Goal: Task Accomplishment & Management: Manage account settings

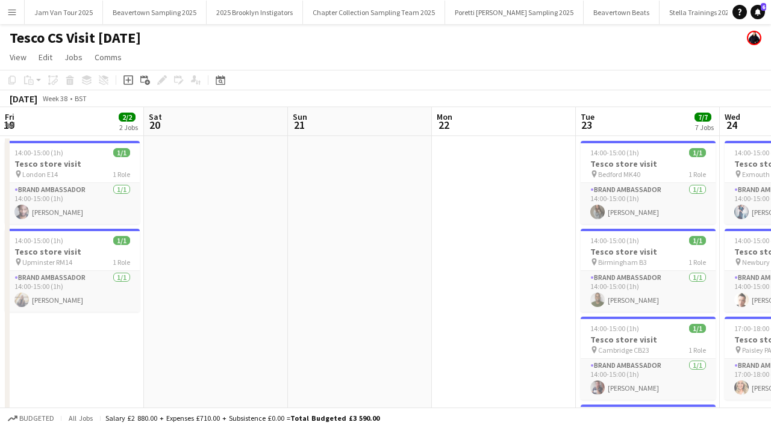
scroll to position [0, 425]
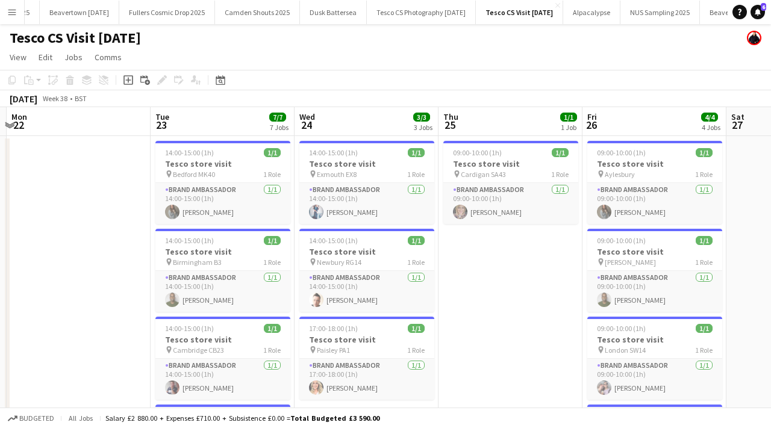
click at [11, 10] on app-icon "Menu" at bounding box center [12, 12] width 10 height 10
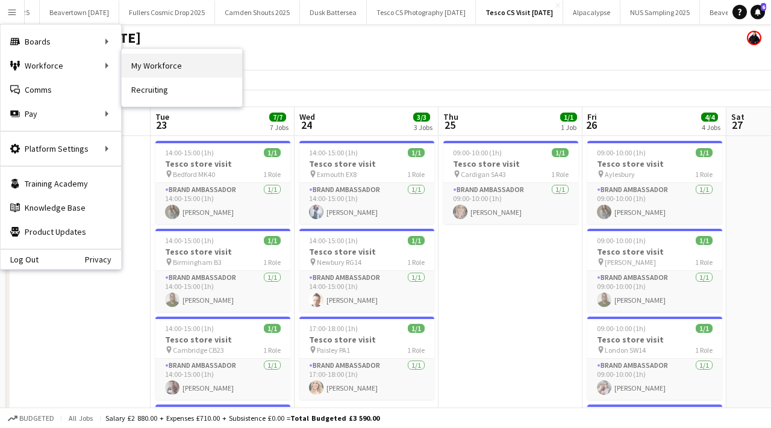
click at [145, 61] on link "My Workforce" at bounding box center [182, 66] width 120 height 24
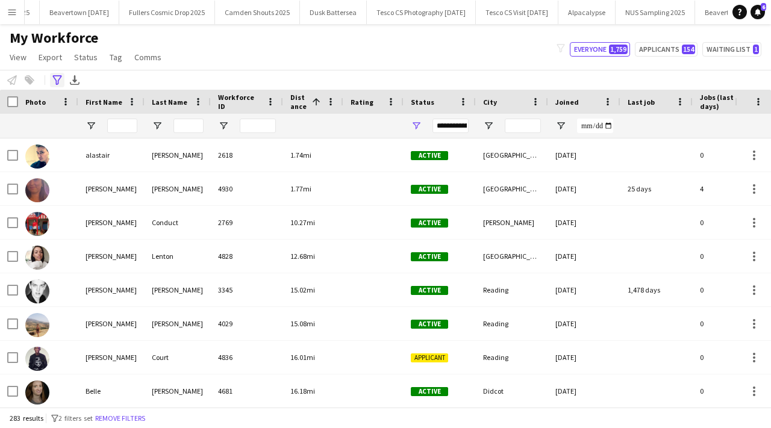
click at [58, 77] on icon "Advanced filters" at bounding box center [57, 80] width 10 height 10
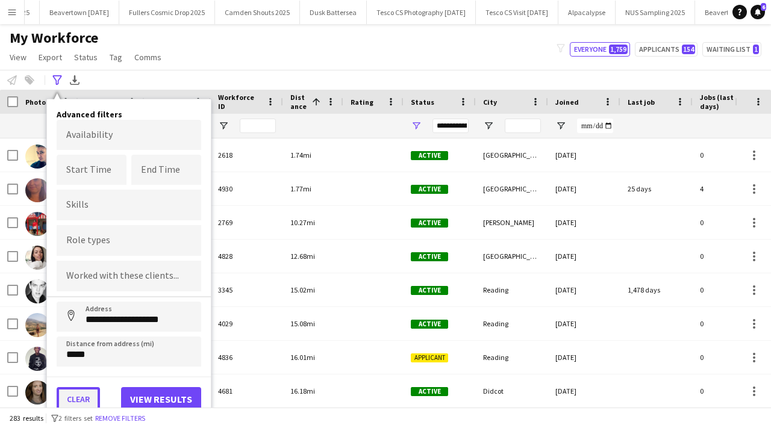
click at [81, 394] on button "Clear" at bounding box center [78, 399] width 43 height 24
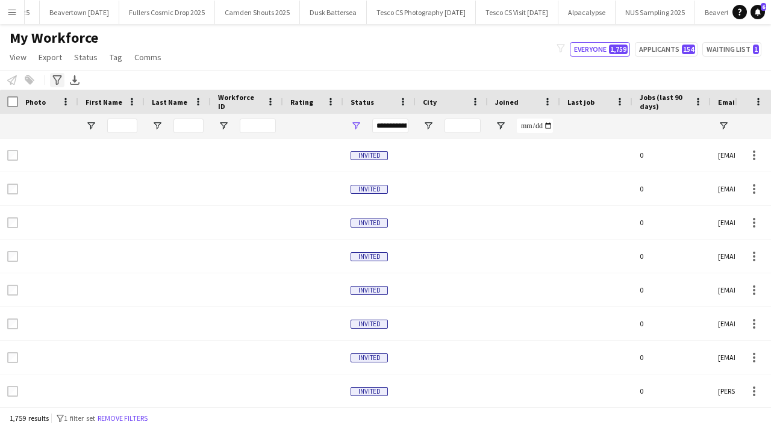
click at [57, 75] on icon at bounding box center [56, 80] width 9 height 10
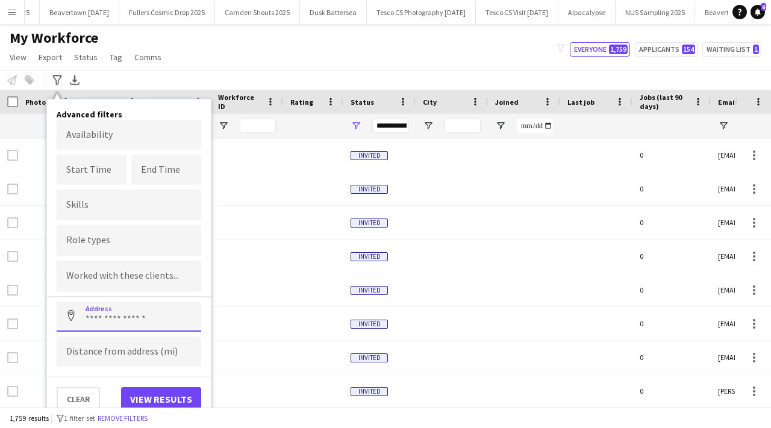
click at [93, 310] on input at bounding box center [129, 317] width 145 height 30
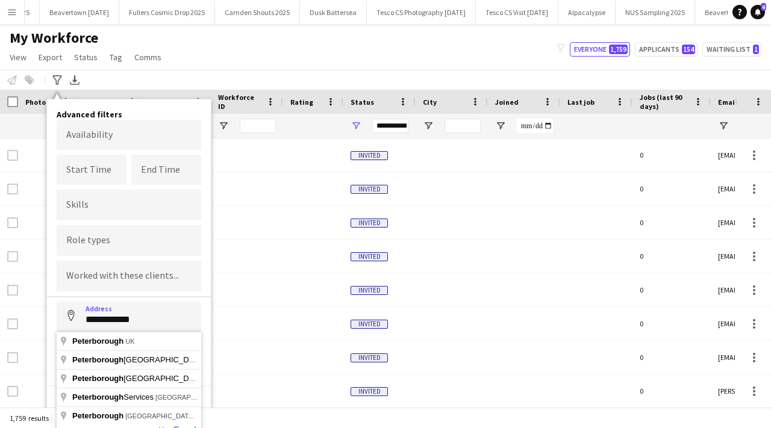
type input "**********"
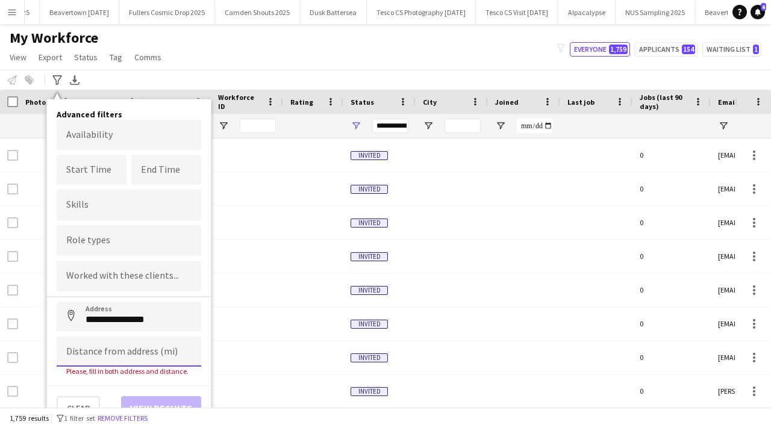
click at [99, 353] on input at bounding box center [129, 352] width 145 height 30
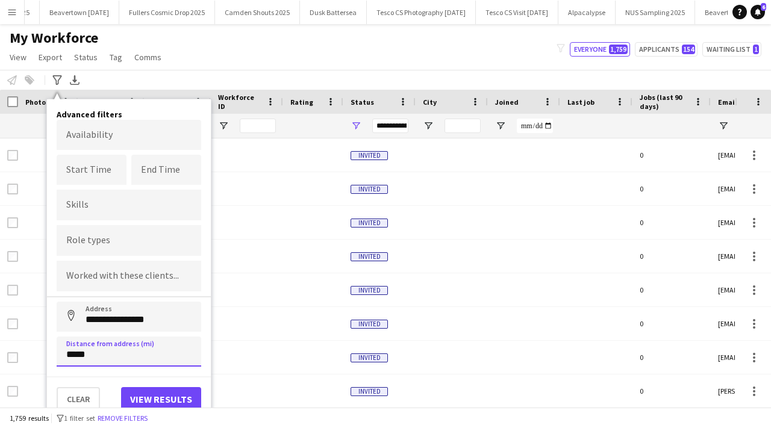
type input "*****"
click at [125, 400] on button "View results" at bounding box center [161, 399] width 80 height 24
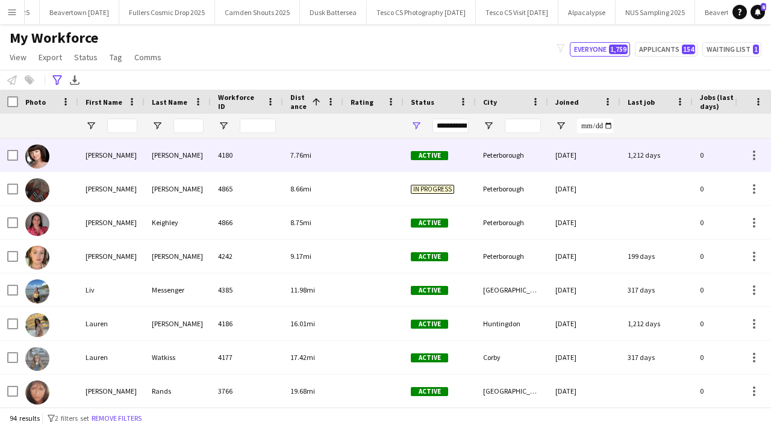
click at [270, 152] on div "4180" at bounding box center [247, 155] width 72 height 33
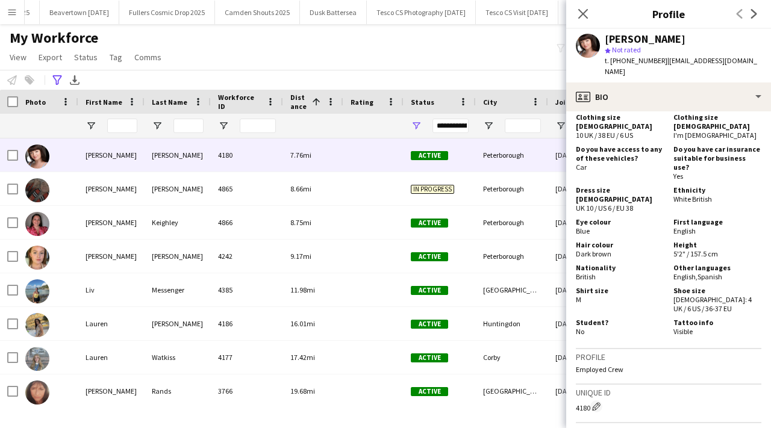
scroll to position [1050, 0]
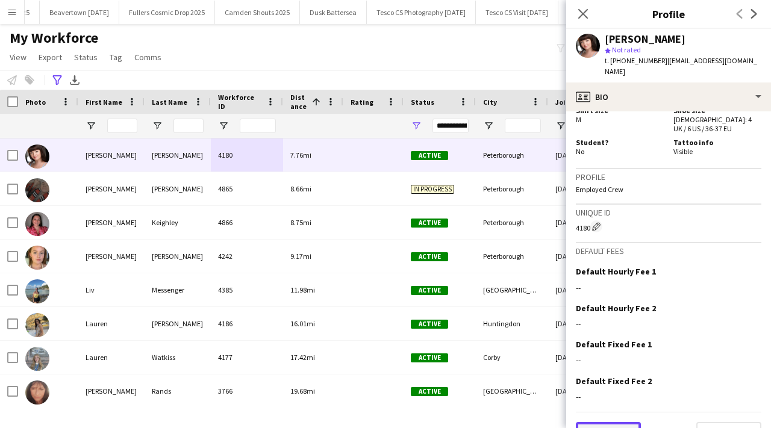
click at [629, 422] on button "Previous" at bounding box center [608, 434] width 65 height 24
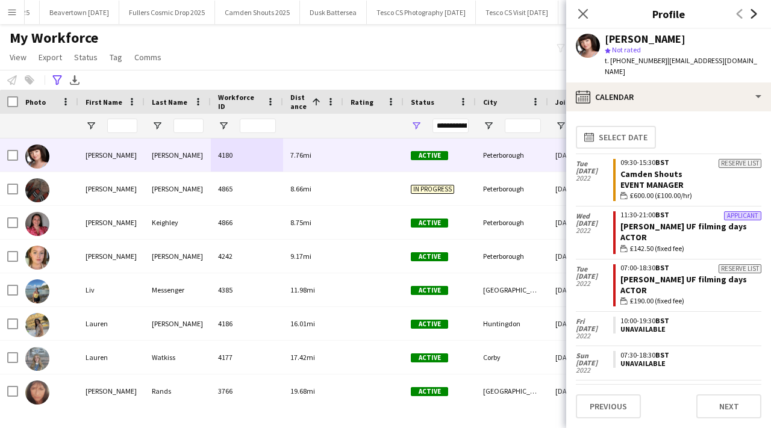
click at [752, 10] on icon at bounding box center [754, 14] width 6 height 10
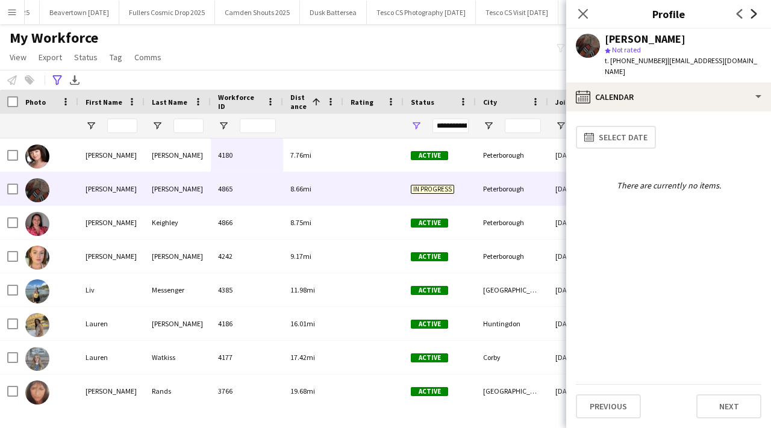
click at [752, 10] on icon at bounding box center [754, 14] width 6 height 10
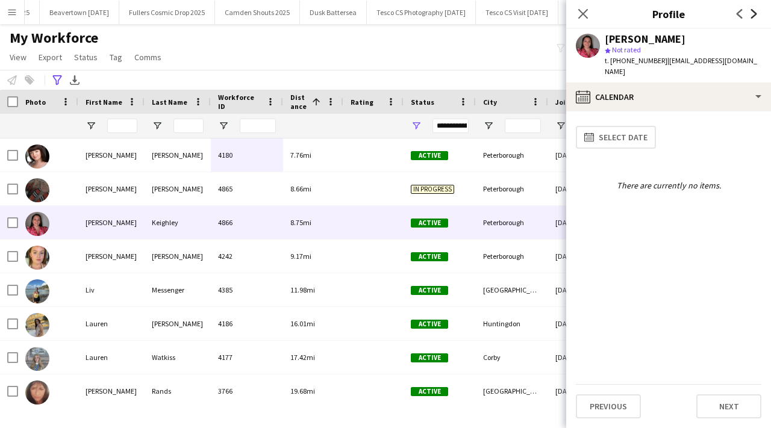
click at [753, 11] on icon at bounding box center [754, 14] width 6 height 10
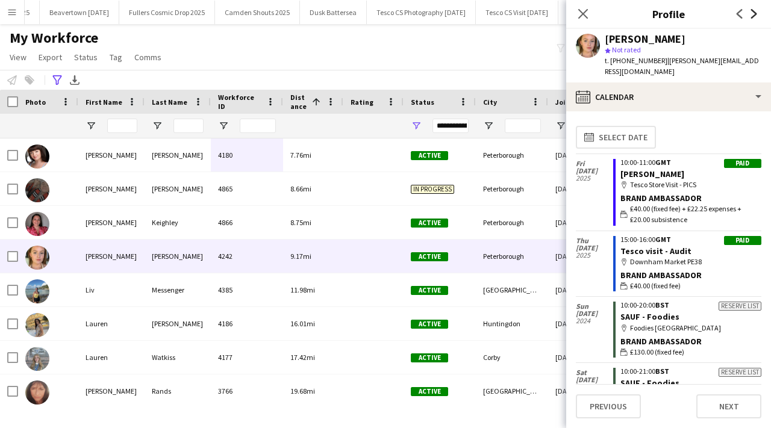
click at [753, 12] on icon at bounding box center [754, 14] width 6 height 10
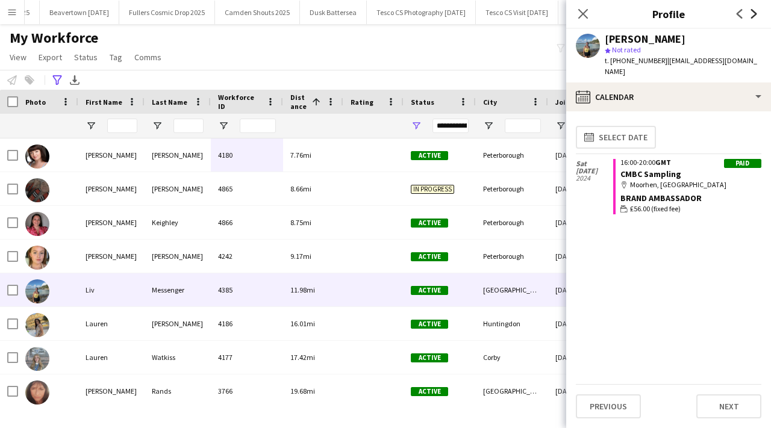
click at [753, 12] on icon at bounding box center [754, 14] width 6 height 10
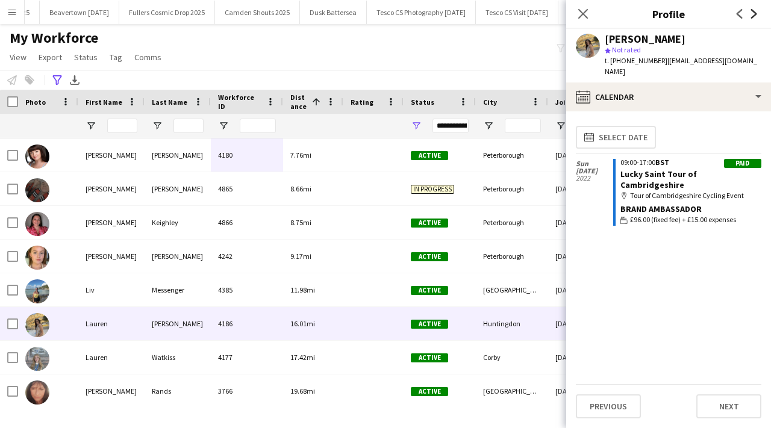
click at [754, 13] on icon at bounding box center [754, 14] width 6 height 10
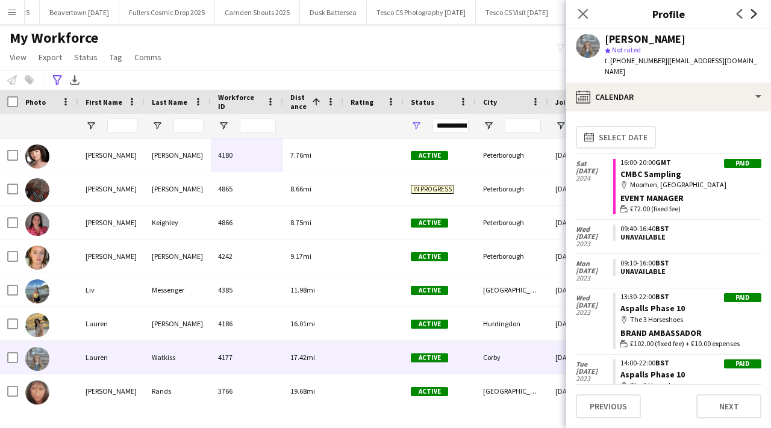
click at [756, 14] on icon "Next" at bounding box center [754, 14] width 10 height 10
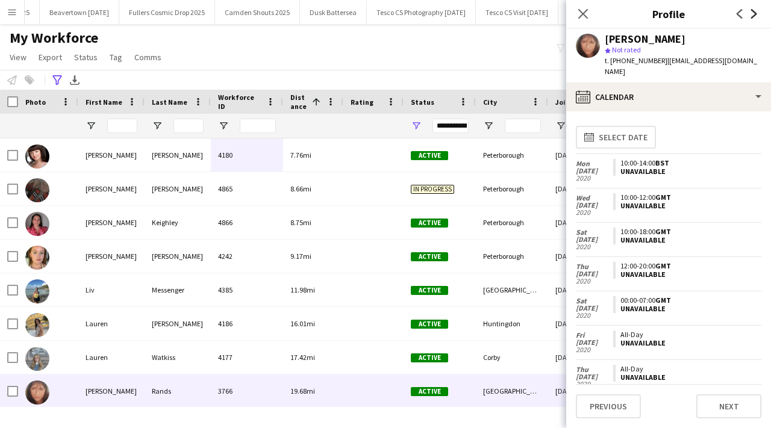
click at [758, 15] on icon "Next" at bounding box center [754, 14] width 10 height 10
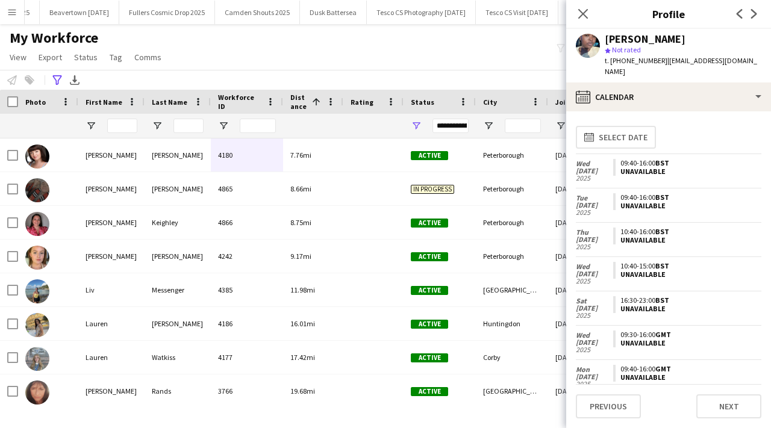
click at [760, 17] on app-icon "Next" at bounding box center [754, 14] width 14 height 14
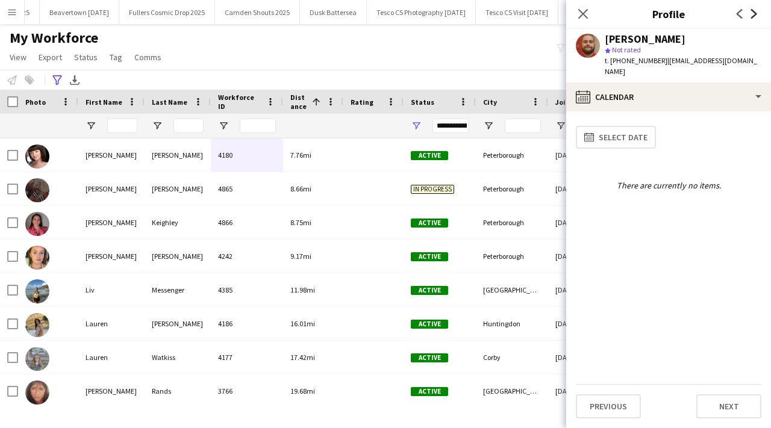
click at [751, 10] on icon at bounding box center [754, 14] width 6 height 10
click at [752, 10] on icon at bounding box center [754, 14] width 6 height 10
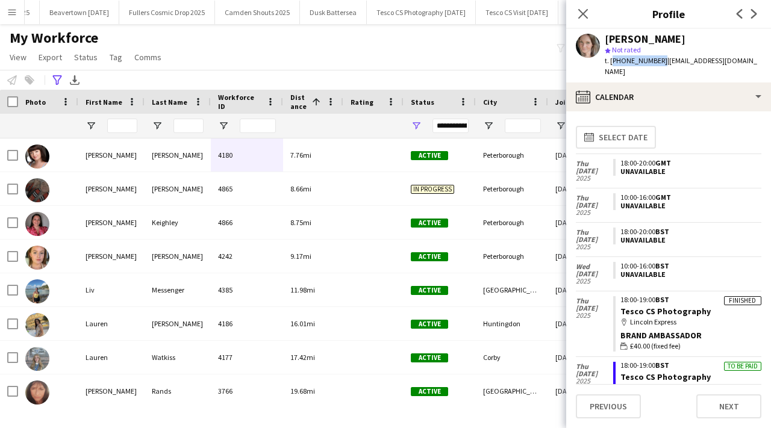
drag, startPoint x: 611, startPoint y: 62, endPoint x: 655, endPoint y: 64, distance: 44.0
click at [655, 64] on span "t. +447866007670" at bounding box center [636, 60] width 63 height 9
copy span "+447866007670"
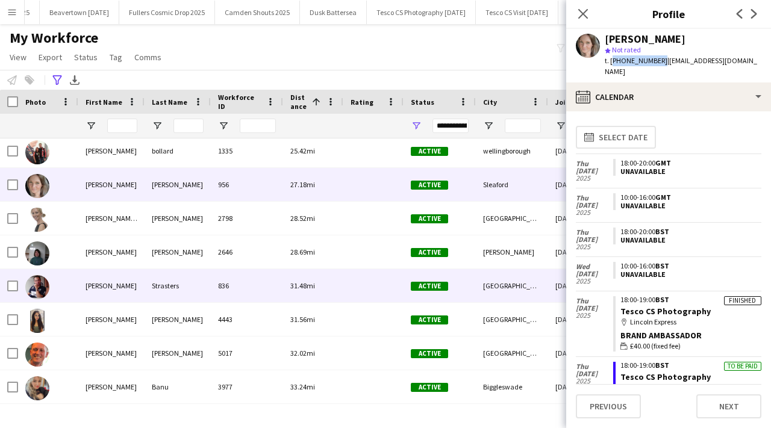
scroll to position [381, 0]
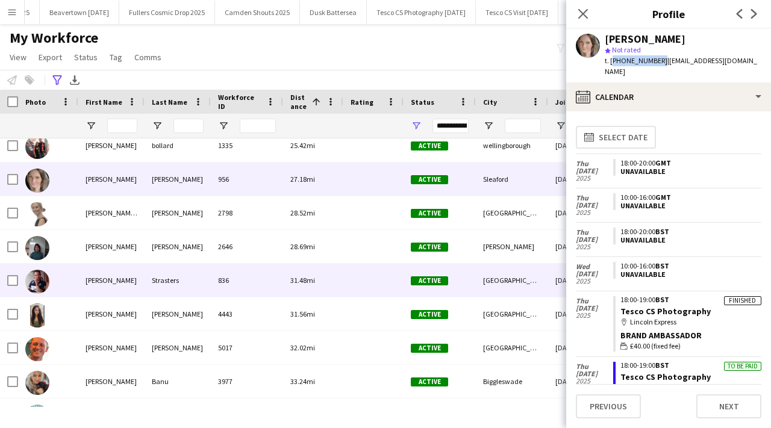
click at [347, 276] on div at bounding box center [373, 280] width 60 height 33
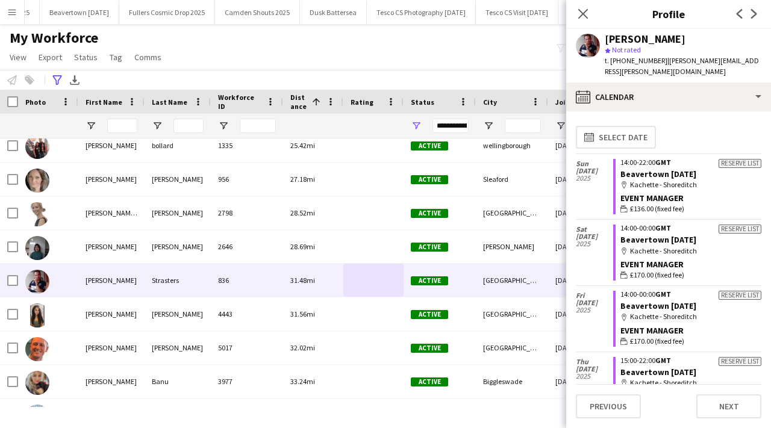
drag, startPoint x: 610, startPoint y: 61, endPoint x: 657, endPoint y: 57, distance: 47.2
click at [658, 58] on span "t. +447930222151" at bounding box center [636, 60] width 63 height 9
copy span "+447930222151"
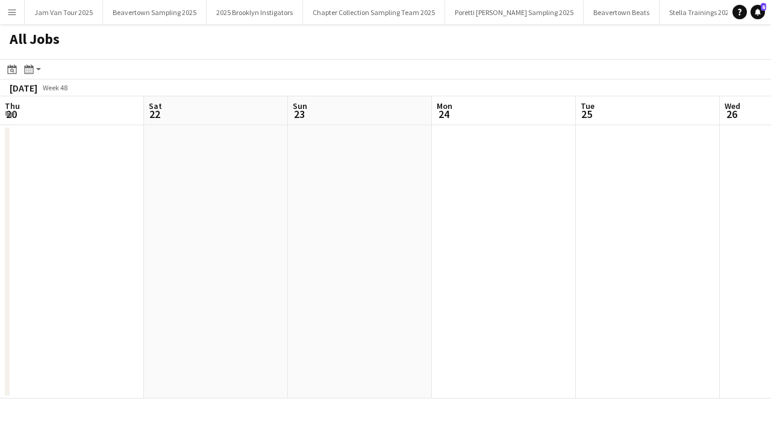
scroll to position [0, 296]
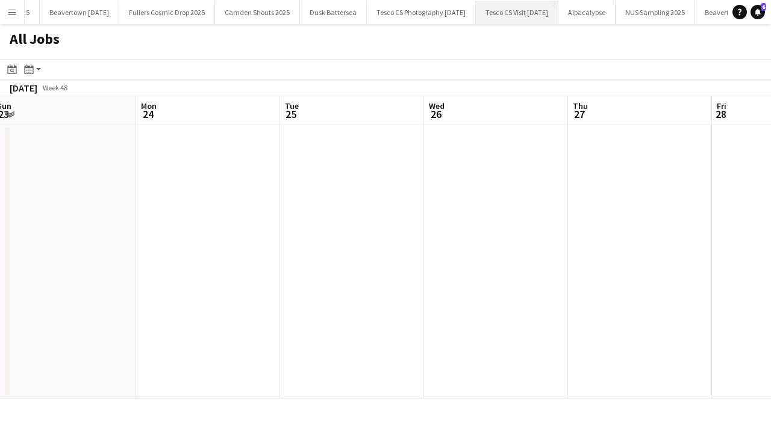
click at [523, 21] on button "Tesco CS Visit September 2025 Close" at bounding box center [517, 12] width 82 height 23
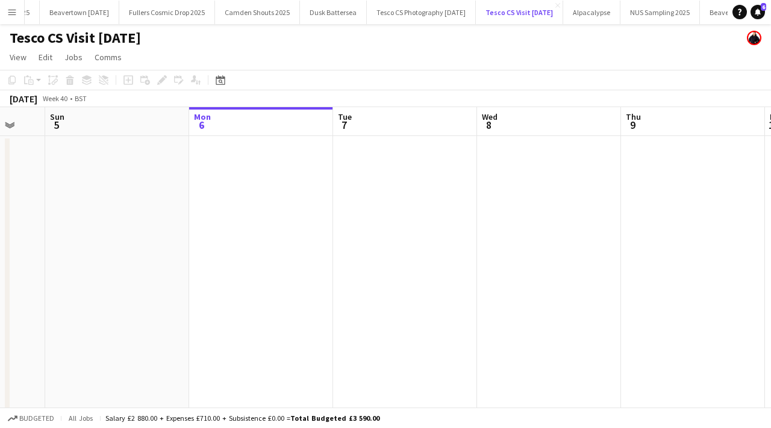
scroll to position [0, 406]
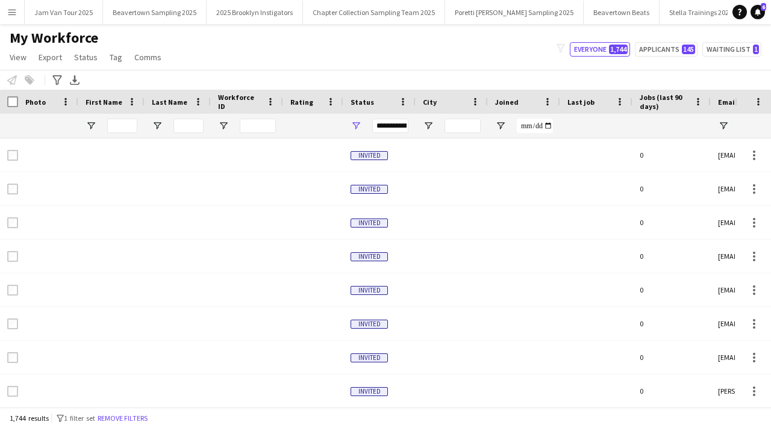
click at [19, 17] on button "Menu" at bounding box center [12, 12] width 24 height 24
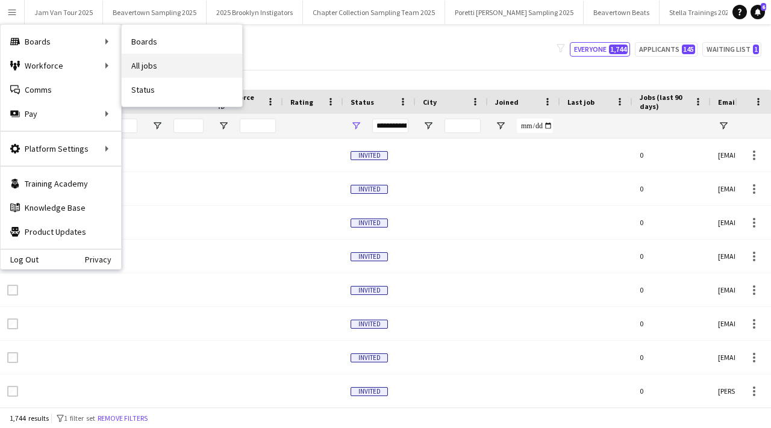
click at [145, 75] on link "All jobs" at bounding box center [182, 66] width 120 height 24
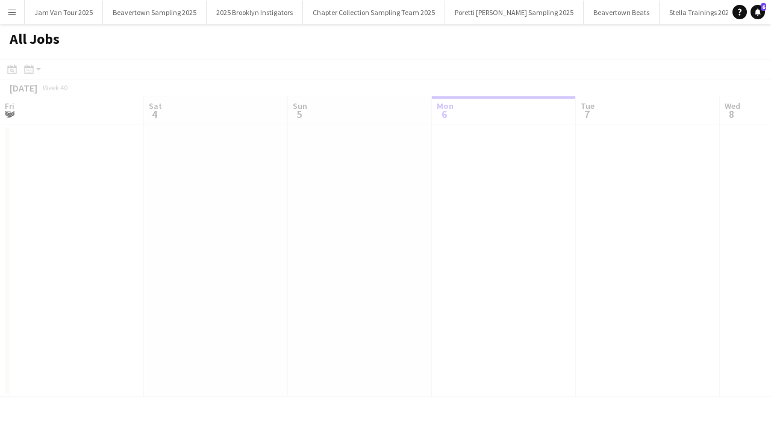
scroll to position [0, 288]
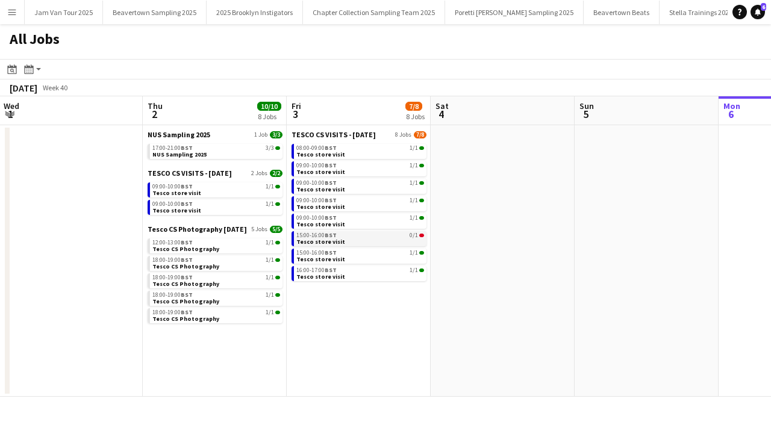
scroll to position [0, 436]
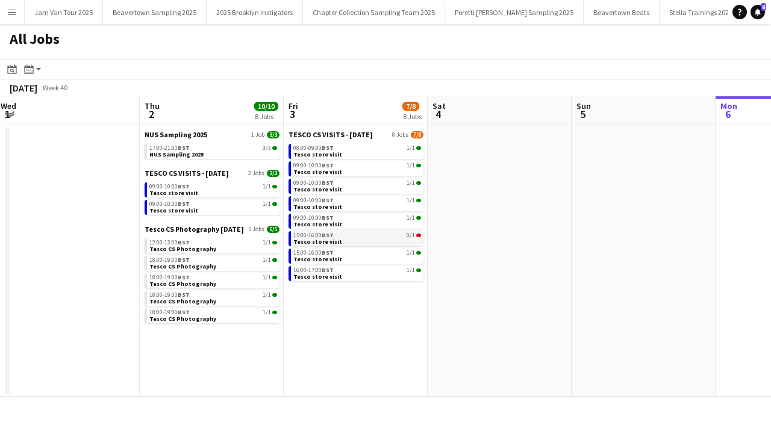
click at [321, 237] on span "15:00-16:00 BST" at bounding box center [313, 235] width 40 height 6
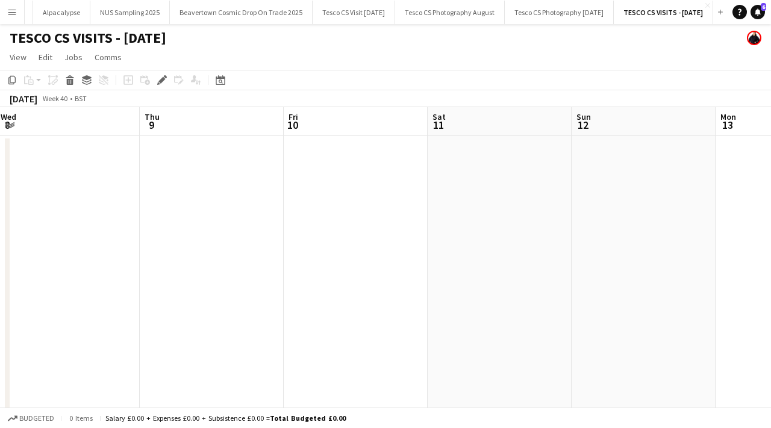
scroll to position [0, 482]
click at [12, 6] on button "Menu" at bounding box center [12, 12] width 24 height 24
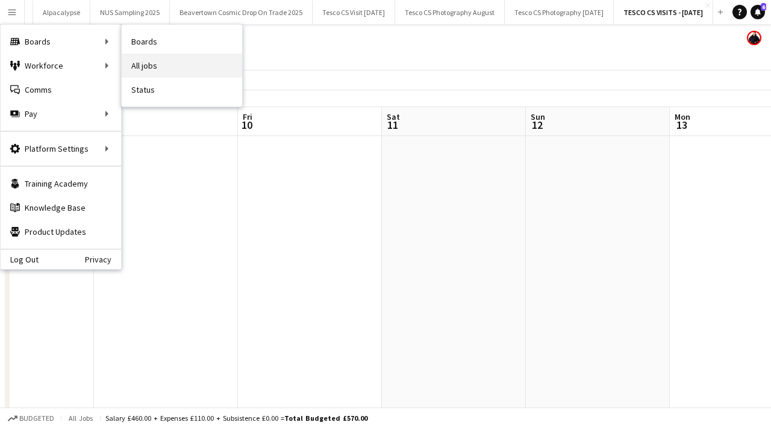
click at [142, 57] on link "All jobs" at bounding box center [182, 66] width 120 height 24
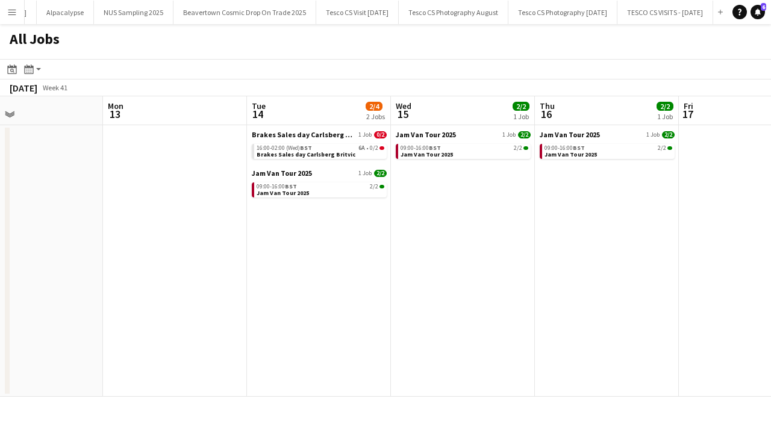
scroll to position [0, 326]
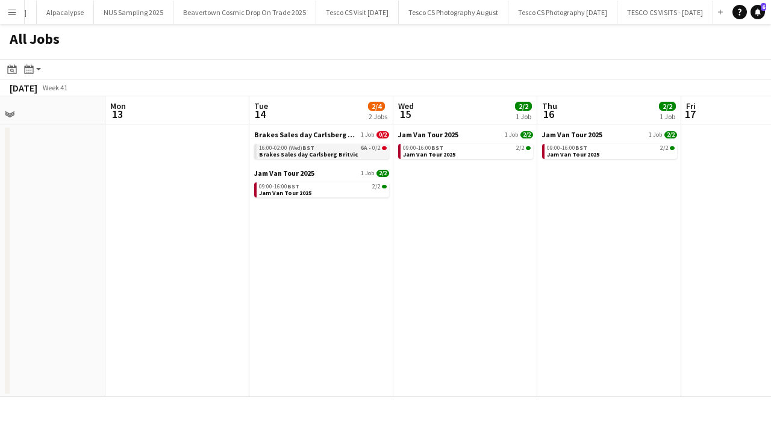
click at [339, 150] on div "16:00-02:00 (Wed) BST 6A • 0/2" at bounding box center [323, 148] width 128 height 6
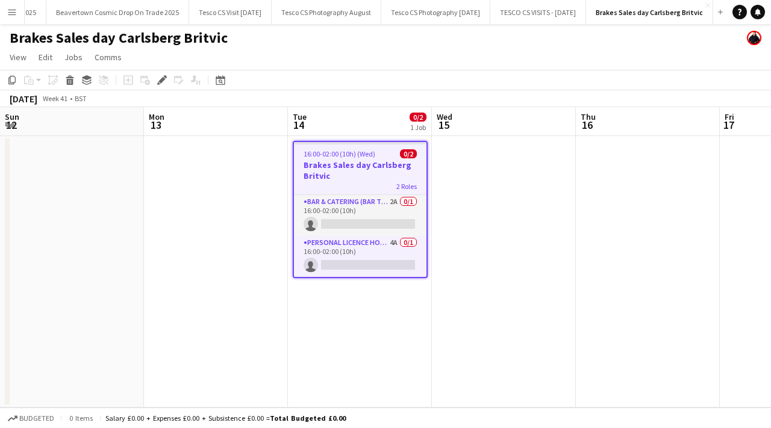
scroll to position [0, 414]
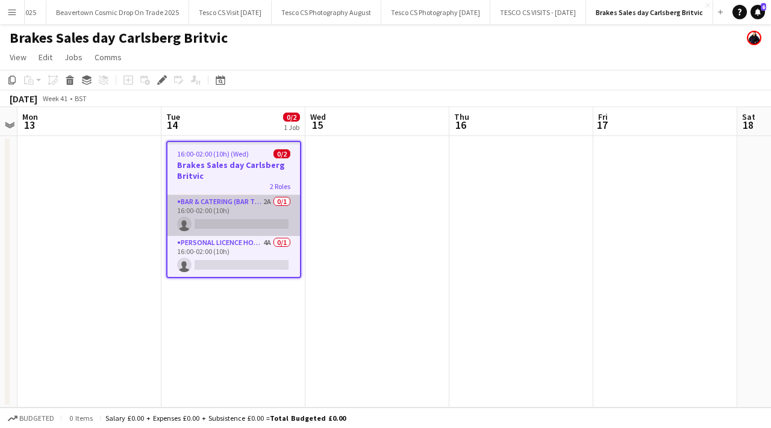
click at [273, 201] on app-card-role "Bar & Catering (Bar Tender) 2A 0/1 16:00-02:00 (10h) single-neutral-actions" at bounding box center [233, 215] width 132 height 41
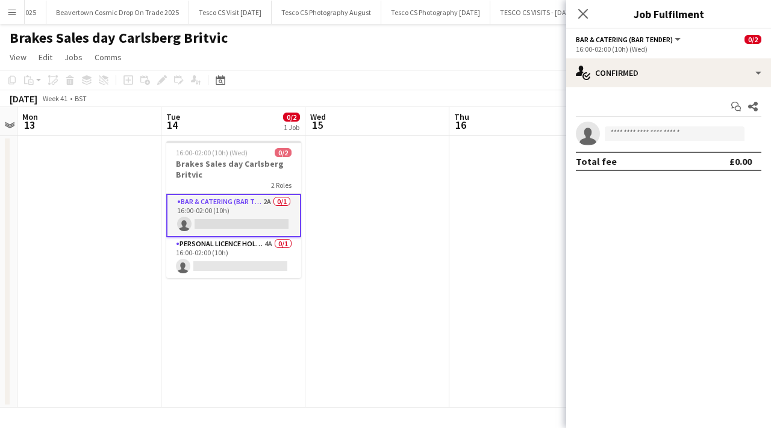
click at [683, 34] on div "Bar & Catering (Bar Tender) All roles Bar & Catering (Bar Tender) 0/2" at bounding box center [668, 39] width 185 height 11
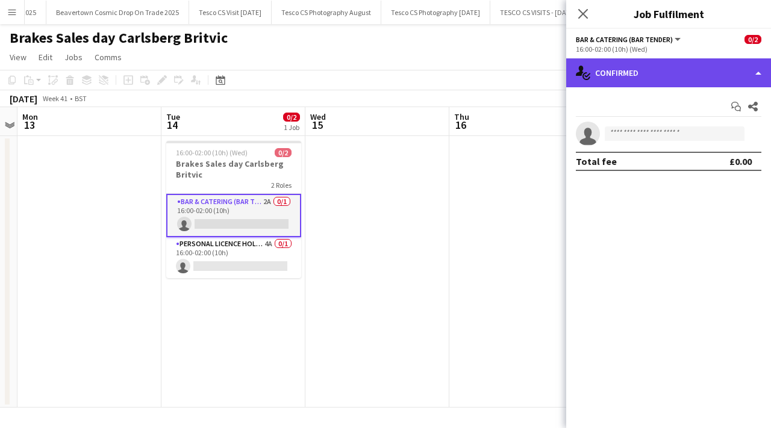
click at [687, 69] on div "single-neutral-actions-check-2 Confirmed" at bounding box center [668, 72] width 205 height 29
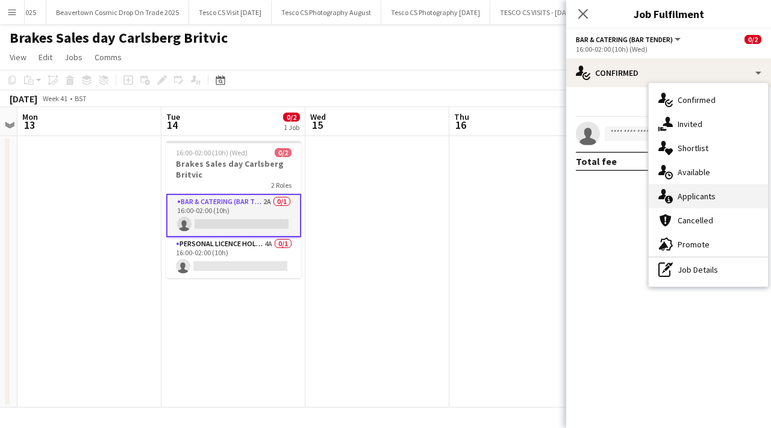
click at [678, 195] on span "Applicants" at bounding box center [696, 196] width 38 height 11
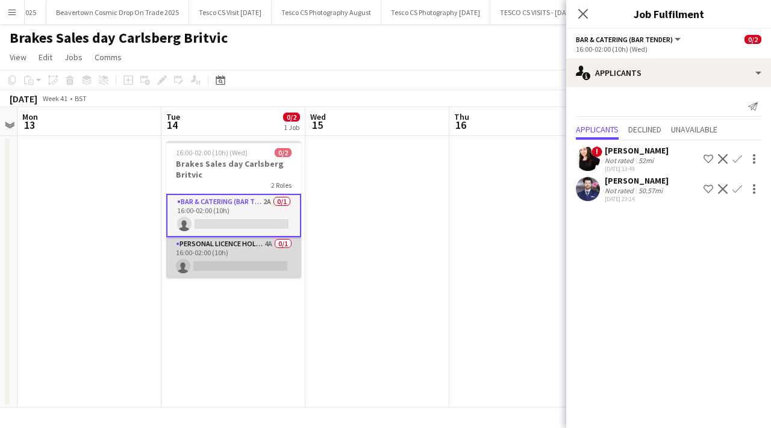
click at [281, 243] on app-card-role "Personal Licence Holder 4A 0/1 16:00-02:00 (10h) single-neutral-actions" at bounding box center [233, 257] width 135 height 41
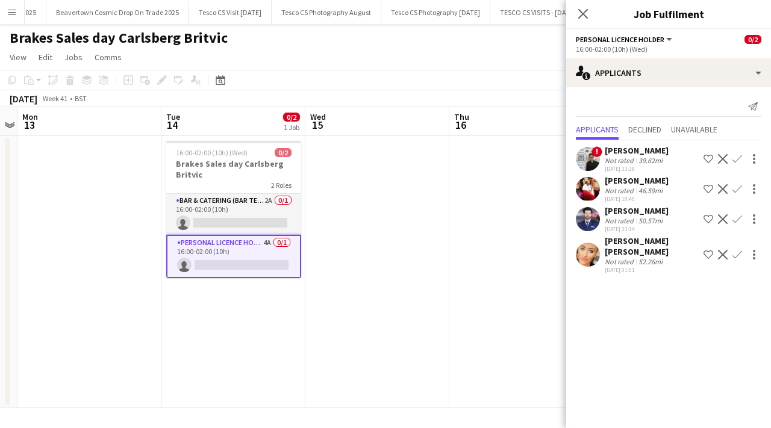
click at [620, 241] on div "[PERSON_NAME] [PERSON_NAME]" at bounding box center [652, 246] width 94 height 22
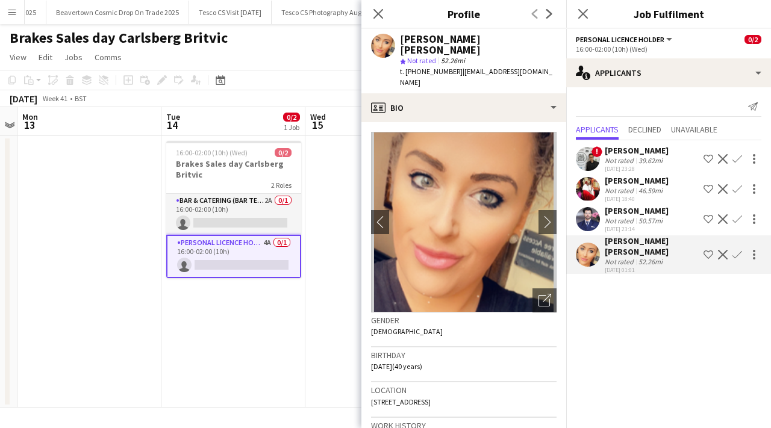
click at [562, 209] on app-crew-profile-bio "chevron-left chevron-right Open photos pop-in Gender [DEMOGRAPHIC_DATA] Birthda…" at bounding box center [463, 275] width 205 height 306
click at [548, 216] on app-icon "chevron-right" at bounding box center [547, 222] width 19 height 13
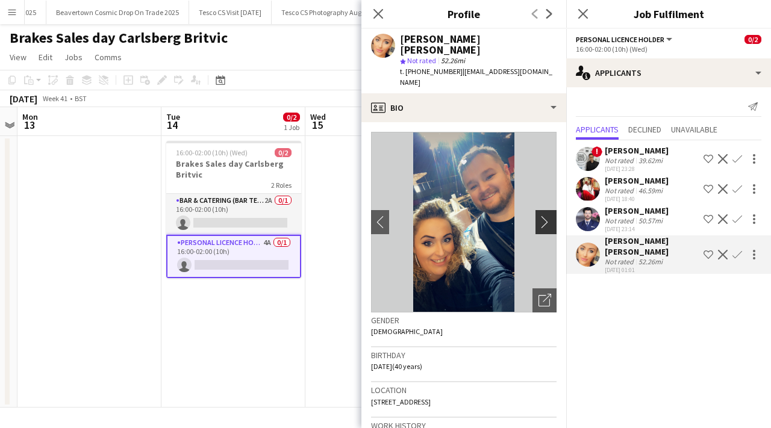
click at [547, 216] on app-icon "chevron-right" at bounding box center [547, 222] width 19 height 13
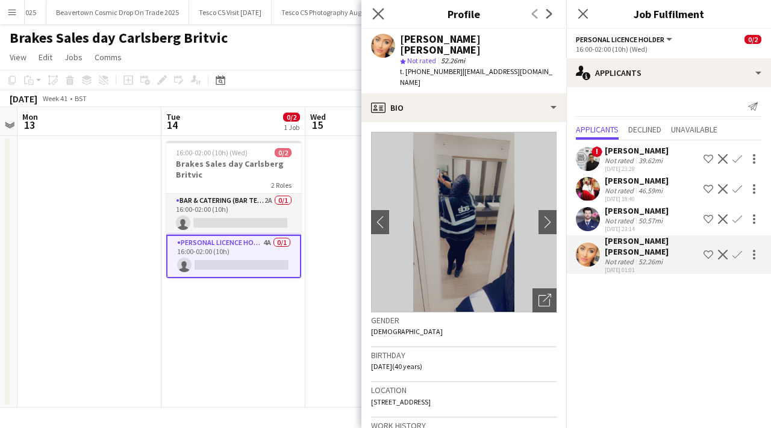
click at [373, 20] on app-icon "Close pop-in" at bounding box center [378, 13] width 17 height 17
